Goal: Task Accomplishment & Management: Use online tool/utility

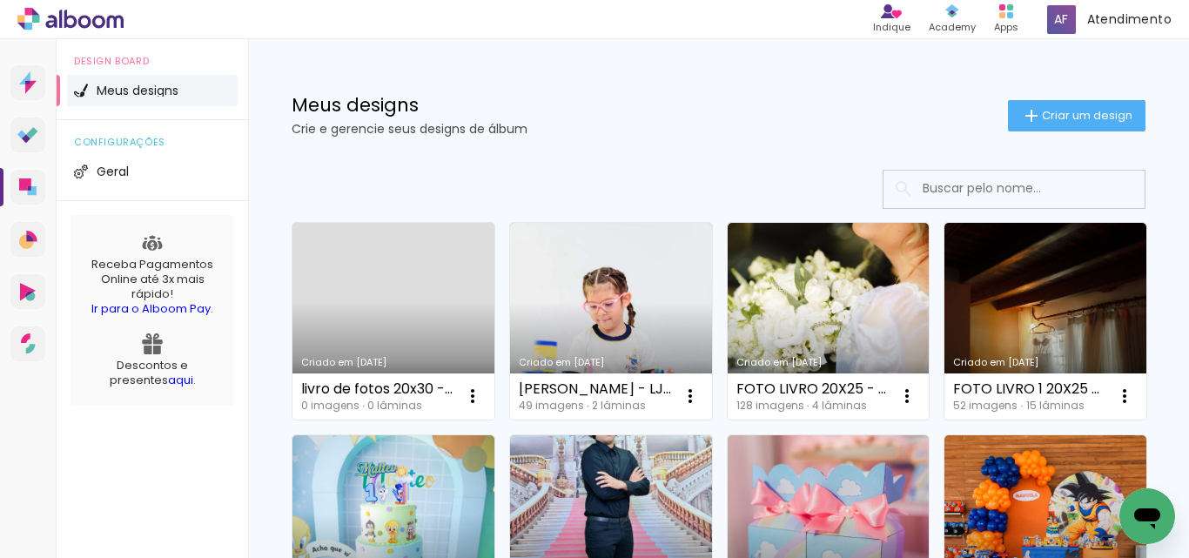
click at [423, 313] on link "Criado em [DATE]" at bounding box center [393, 321] width 202 height 197
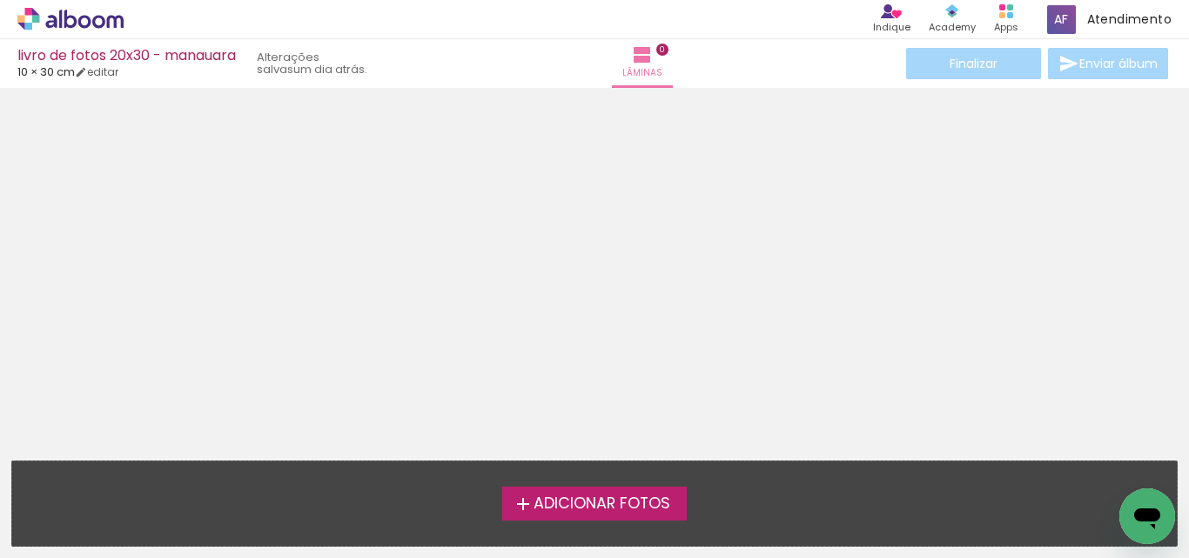
click at [87, 20] on icon at bounding box center [70, 19] width 106 height 23
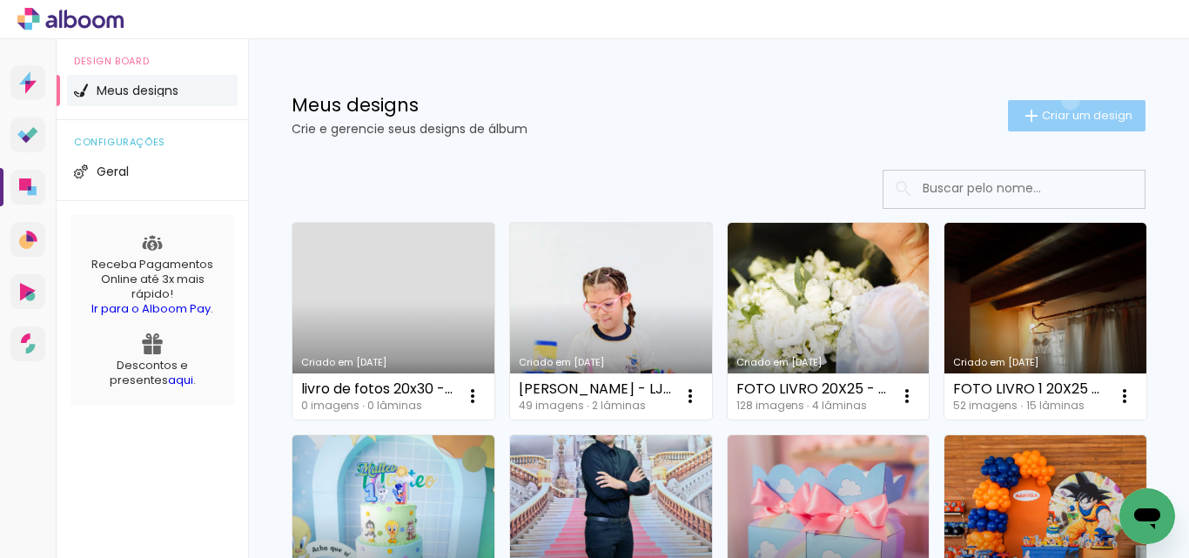
click at [1055, 102] on paper-button "Criar um design" at bounding box center [1076, 115] width 137 height 31
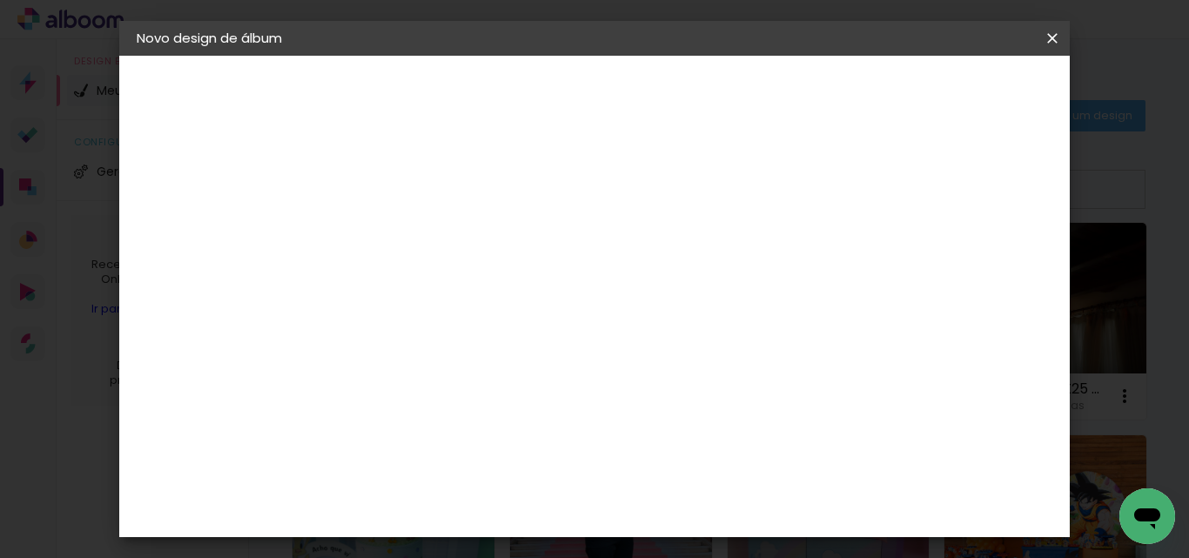
click at [421, 247] on div at bounding box center [421, 248] width 0 height 2
type input "30x20 -"
type paper-input "30x20 -"
paste input "[PERSON_NAME] 10 anos"
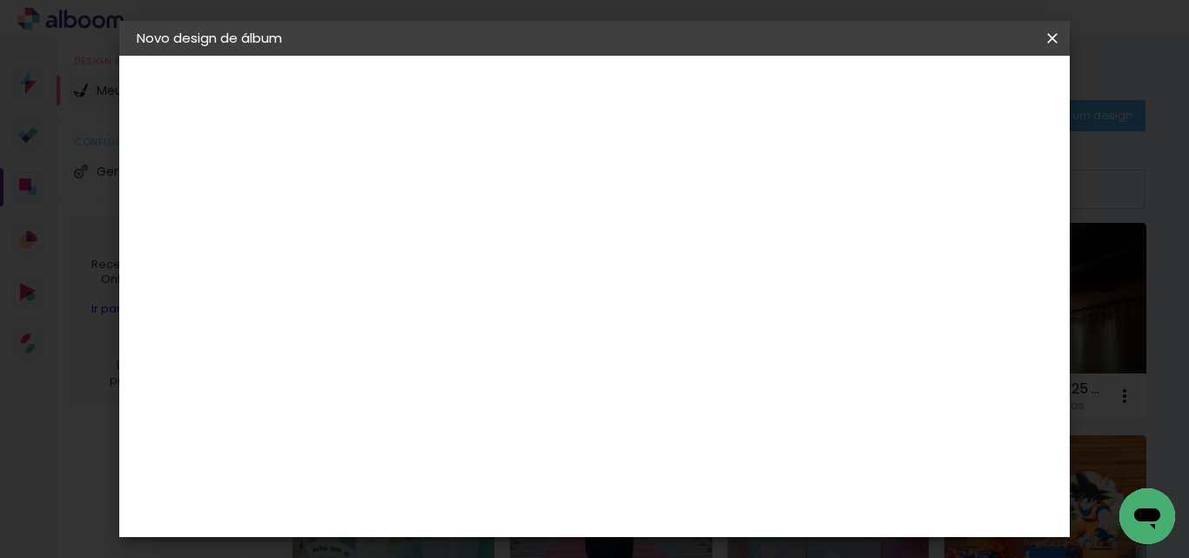
type input "30x20 - [PERSON_NAME] 10 anos - eventos"
type paper-input "30x20 - [PERSON_NAME] 10 anos - eventos"
click at [0, 0] on slot "Avançar" at bounding box center [0, 0] width 0 height 0
click at [0, 0] on slot "Tamanho Livre" at bounding box center [0, 0] width 0 height 0
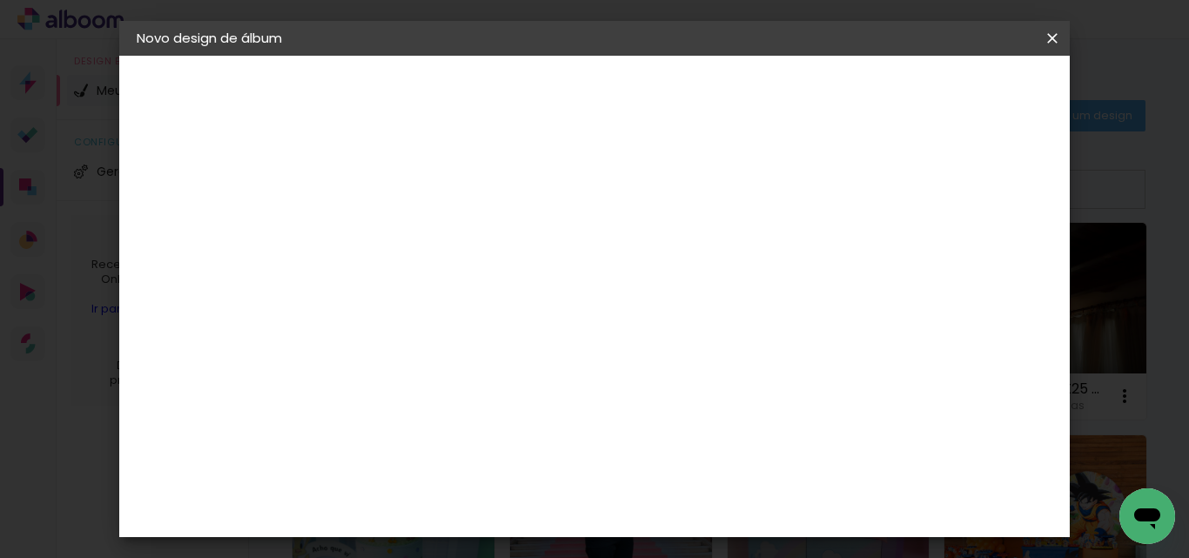
click at [0, 0] on slot "Avançar" at bounding box center [0, 0] width 0 height 0
click at [378, 288] on input "30" at bounding box center [366, 285] width 45 height 26
type input "20"
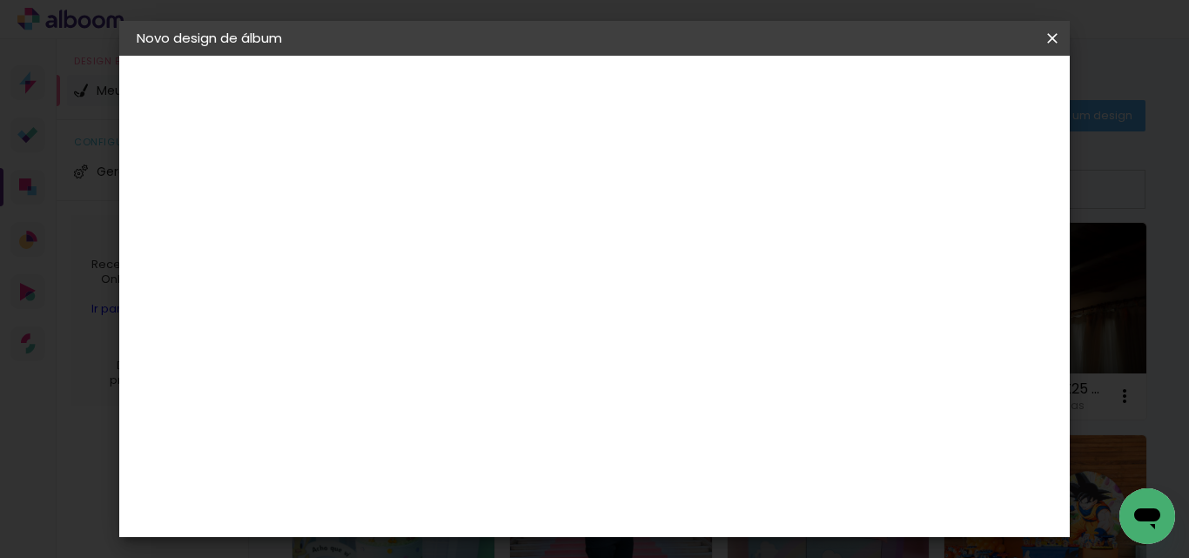
type paper-input "20"
click at [943, 98] on span "Iniciar design" at bounding box center [903, 92] width 79 height 12
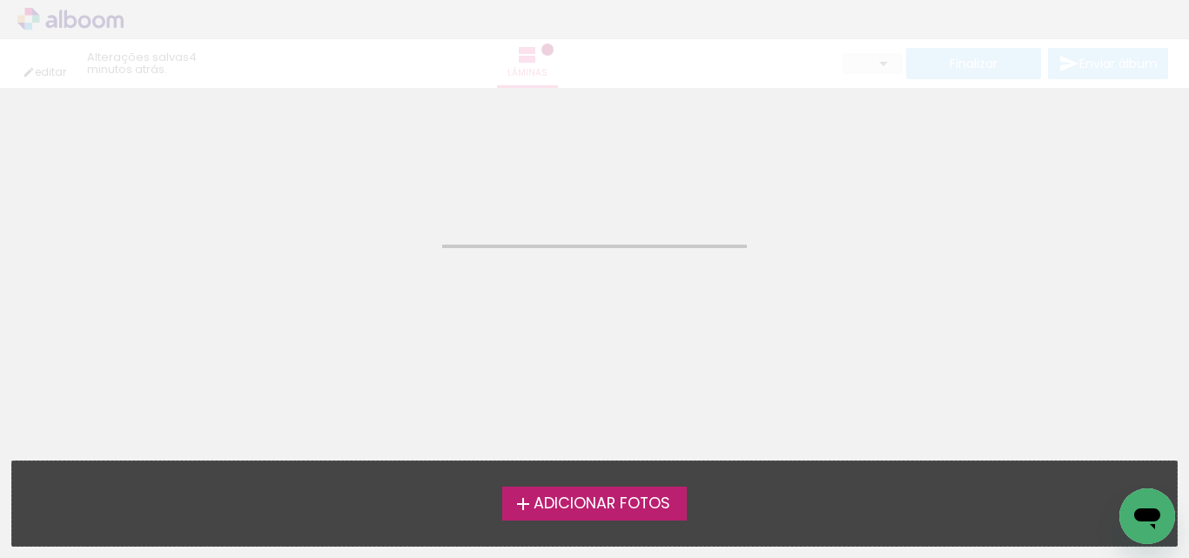
click at [669, 513] on label "Adicionar Fotos" at bounding box center [594, 502] width 185 height 33
click at [0, 0] on input "file" at bounding box center [0, 0] width 0 height 0
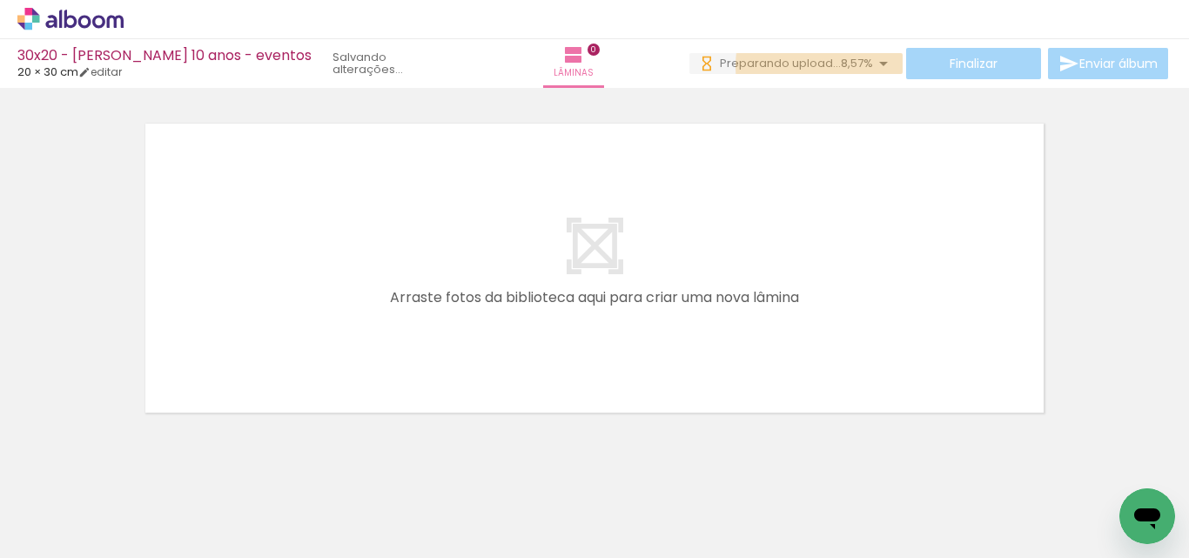
click at [829, 67] on span "Preparando upload..." at bounding box center [780, 63] width 121 height 17
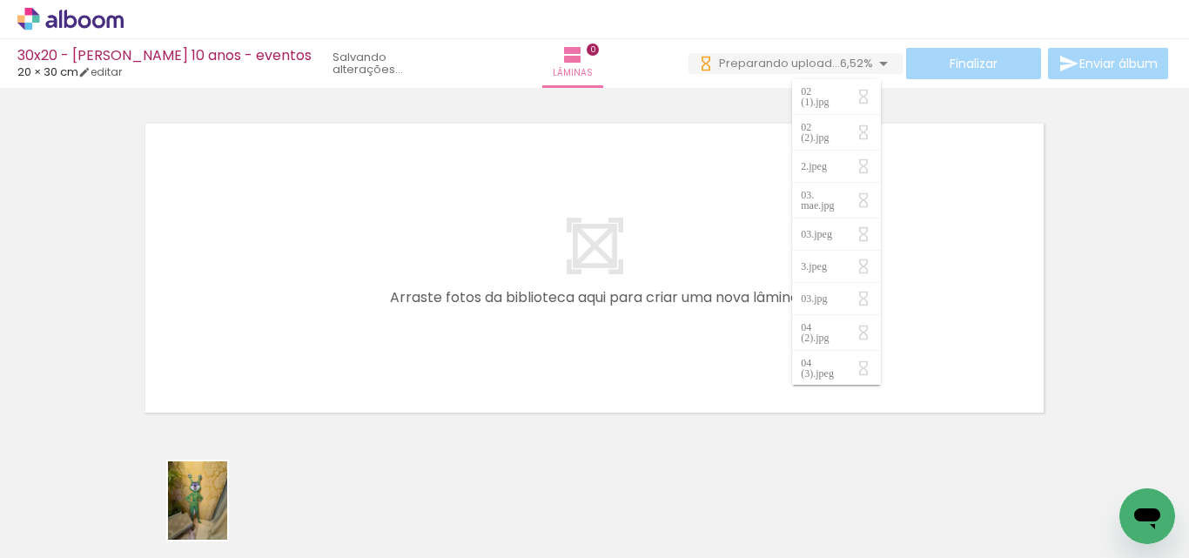
drag, startPoint x: 187, startPoint y: 493, endPoint x: 261, endPoint y: 513, distance: 76.6
click at [204, 513] on div at bounding box center [173, 499] width 59 height 78
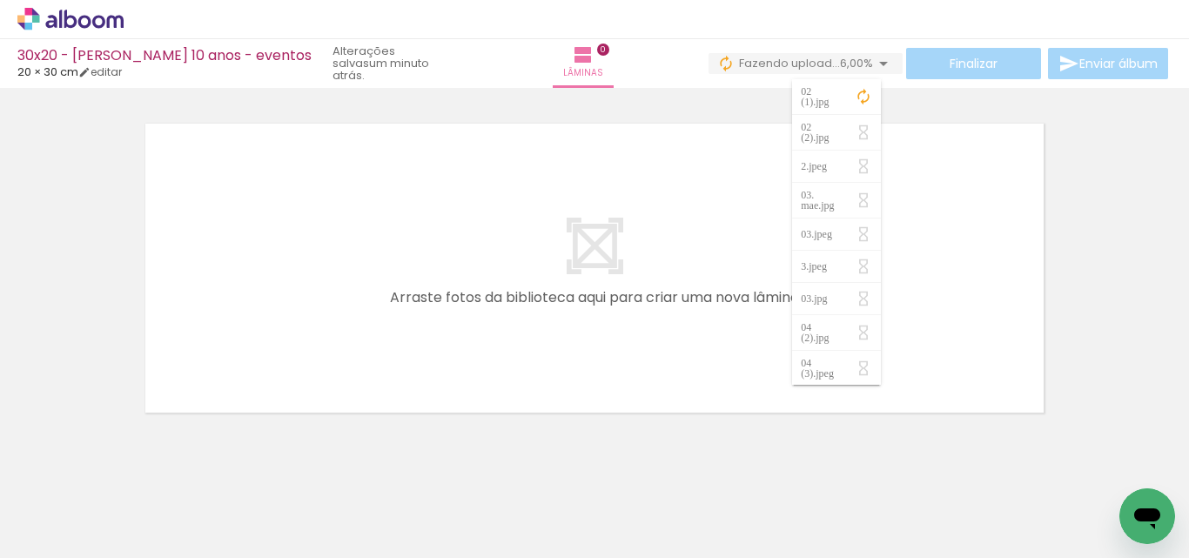
click at [1055, 323] on div at bounding box center [594, 245] width 1189 height 349
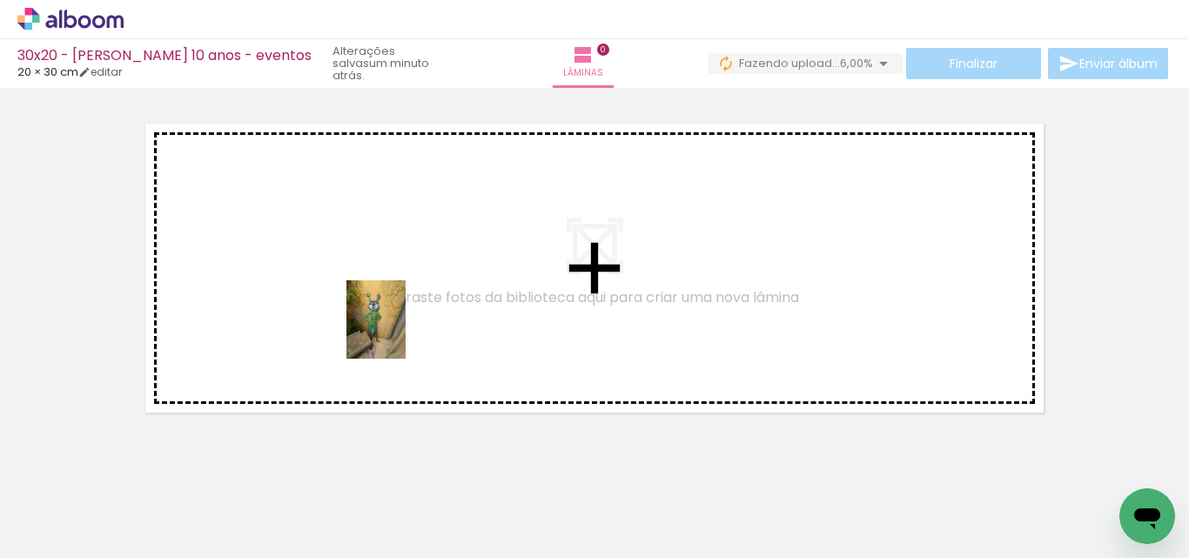
drag, startPoint x: 190, startPoint y: 506, endPoint x: 399, endPoint y: 332, distance: 271.9
click at [399, 332] on quentale-workspace at bounding box center [594, 279] width 1189 height 558
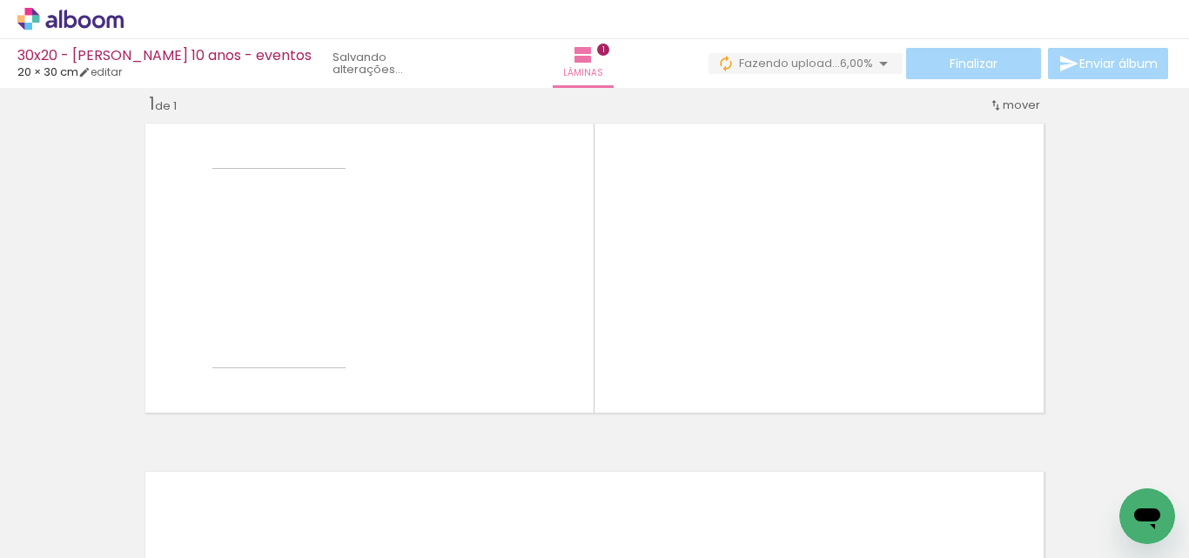
scroll to position [23, 0]
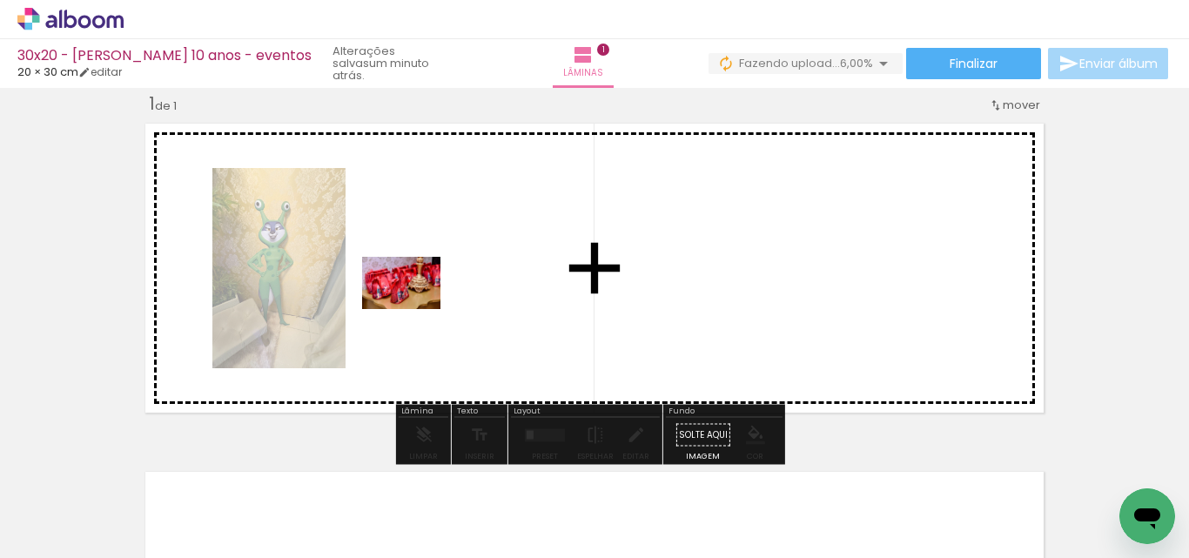
drag, startPoint x: 279, startPoint y: 506, endPoint x: 414, endPoint y: 309, distance: 238.5
click at [414, 309] on quentale-workspace at bounding box center [594, 279] width 1189 height 558
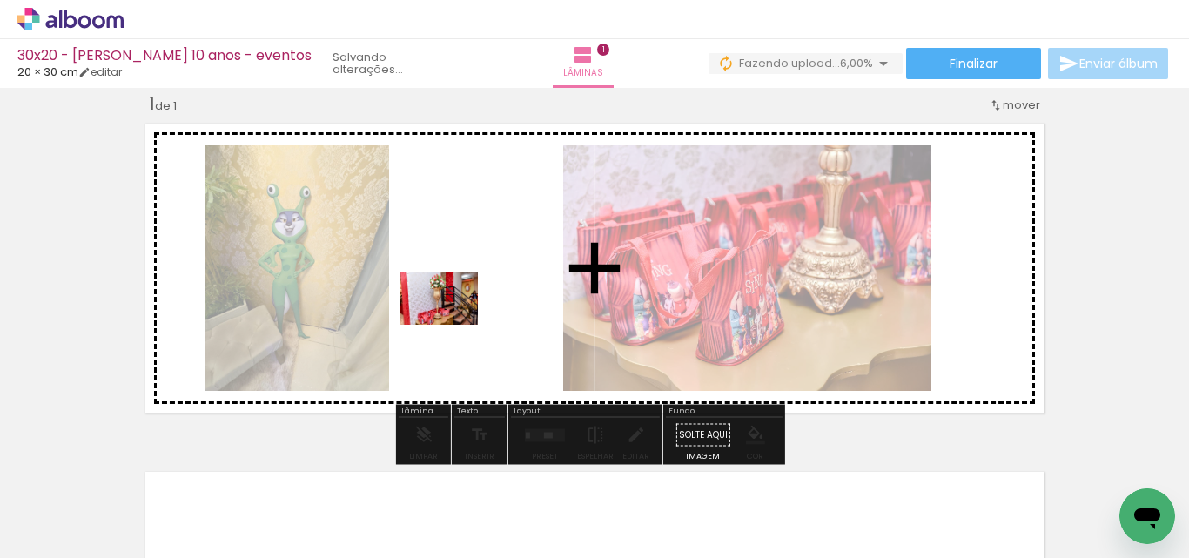
drag, startPoint x: 358, startPoint y: 515, endPoint x: 453, endPoint y: 319, distance: 217.9
click at [453, 321] on quentale-workspace at bounding box center [594, 279] width 1189 height 558
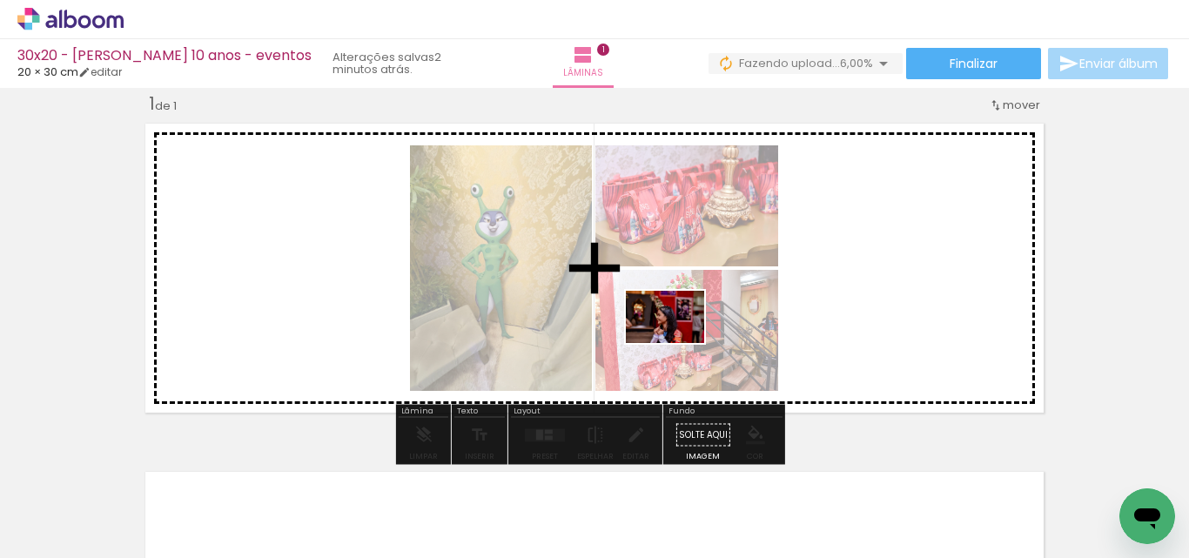
drag, startPoint x: 495, startPoint y: 502, endPoint x: 680, endPoint y: 336, distance: 248.3
click at [680, 336] on quentale-workspace at bounding box center [594, 279] width 1189 height 558
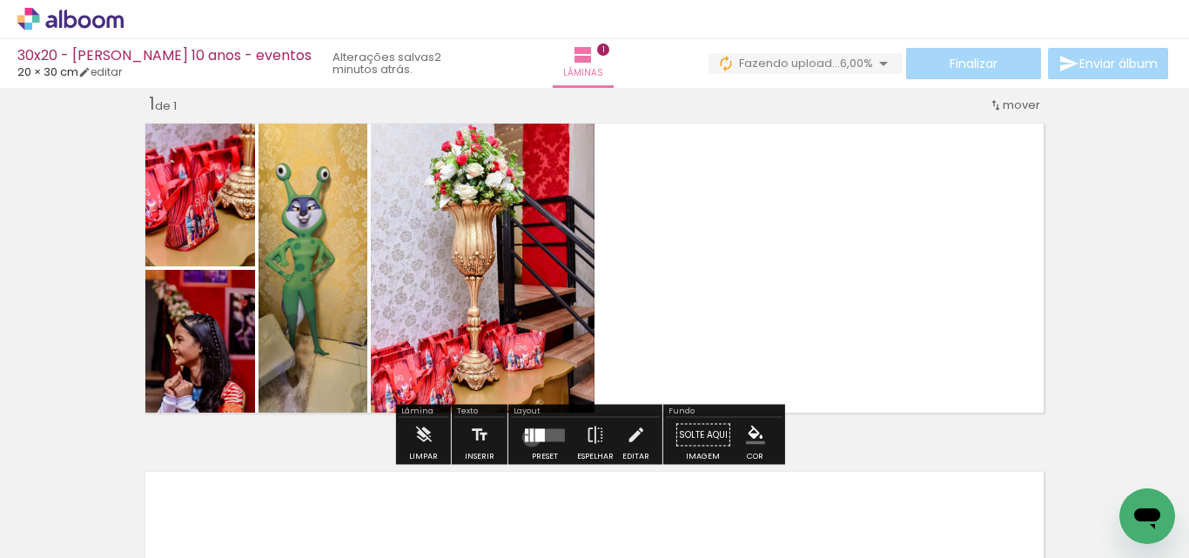
click at [530, 437] on div at bounding box center [531, 434] width 3 height 13
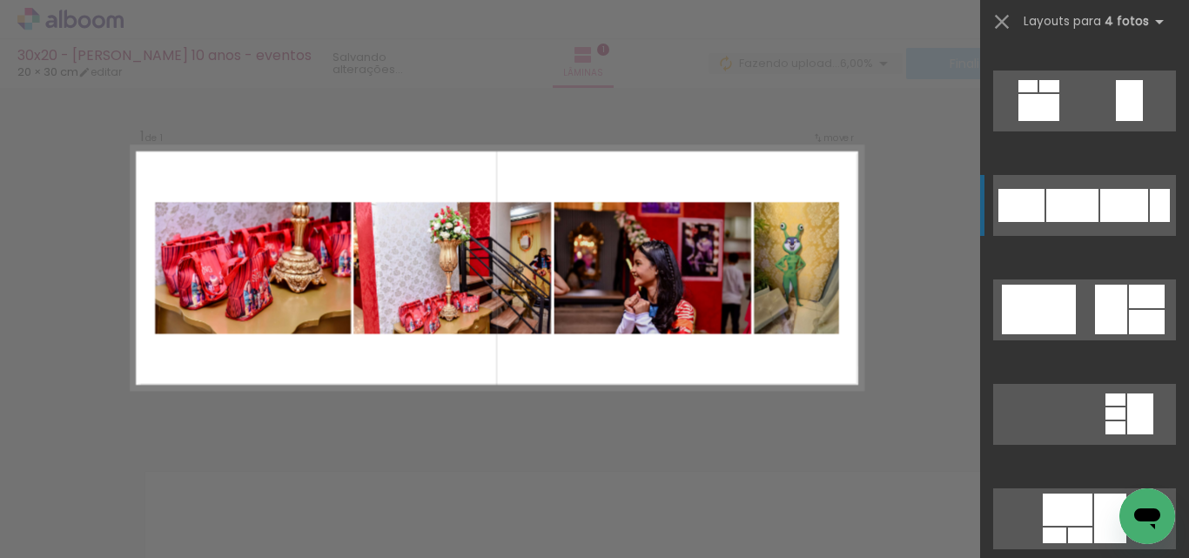
scroll to position [174, 0]
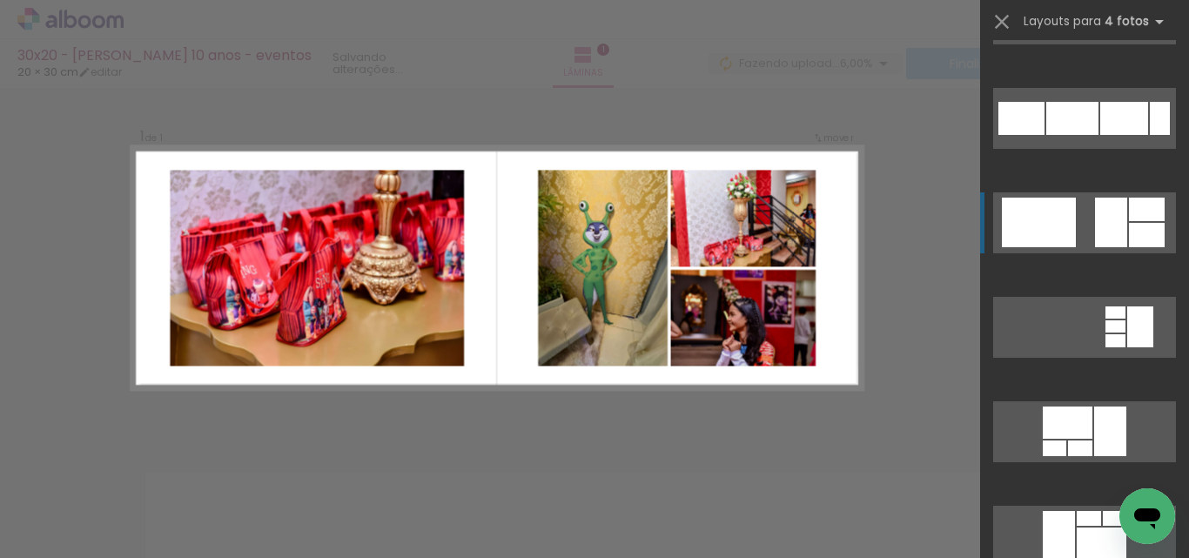
click at [1076, 229] on quentale-layouter at bounding box center [1084, 222] width 183 height 61
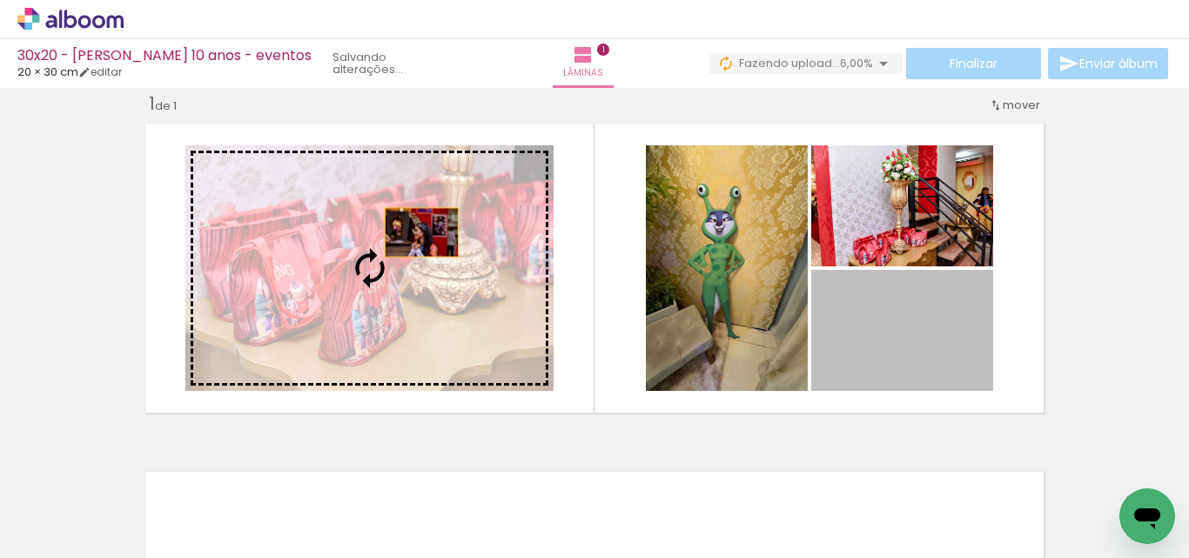
drag, startPoint x: 909, startPoint y: 331, endPoint x: 415, endPoint y: 232, distance: 503.1
click at [0, 0] on slot at bounding box center [0, 0] width 0 height 0
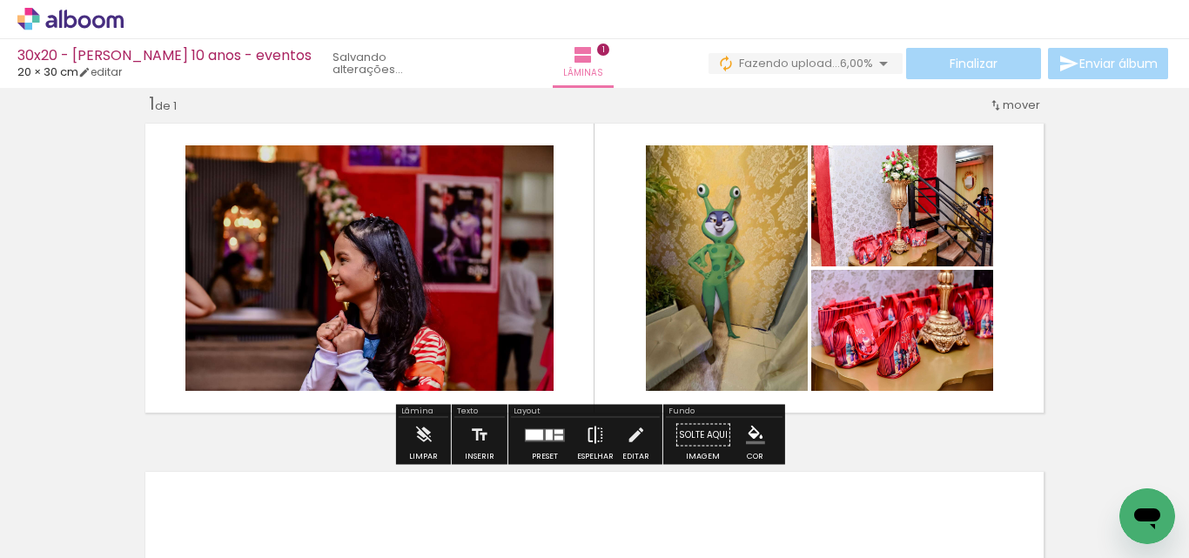
click at [590, 437] on iron-icon at bounding box center [595, 435] width 19 height 35
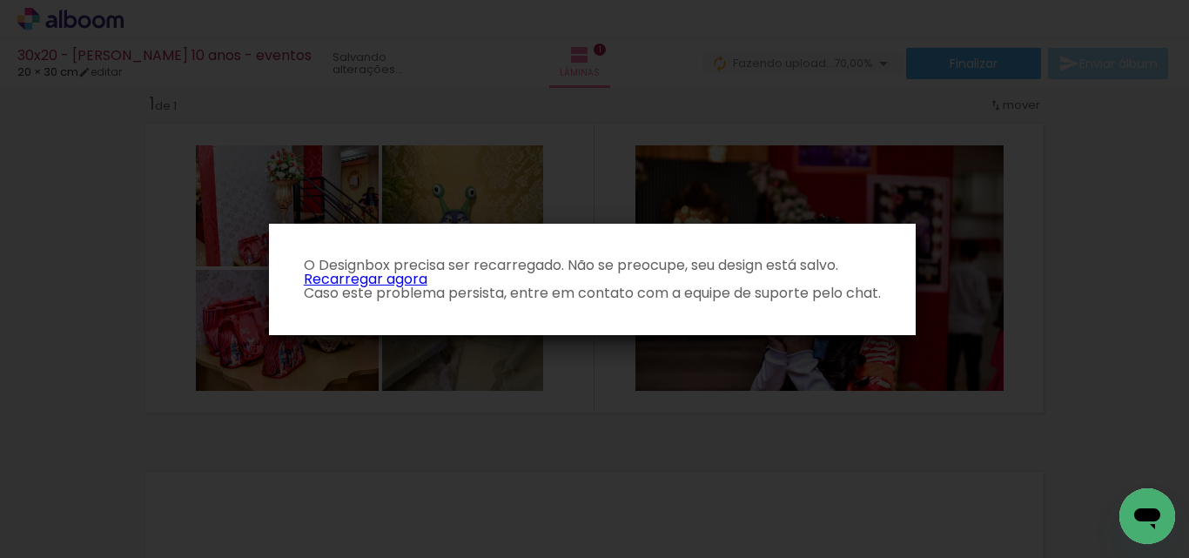
click at [400, 283] on p "O Designbox precisa ser recarregado. Não se preocupe, seu design está salvo. Re…" at bounding box center [592, 279] width 619 height 42
click at [398, 279] on link "Recarregar agora" at bounding box center [366, 279] width 124 height 20
